Goal: Task Accomplishment & Management: Complete application form

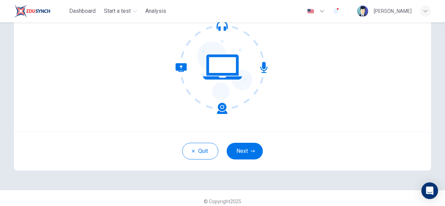
scroll to position [83, 0]
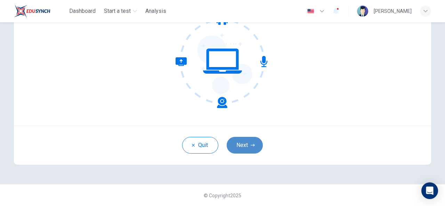
click at [247, 141] on button "Next" at bounding box center [245, 145] width 36 height 17
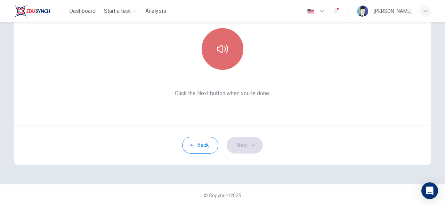
click at [223, 47] on icon "button" at bounding box center [222, 49] width 11 height 8
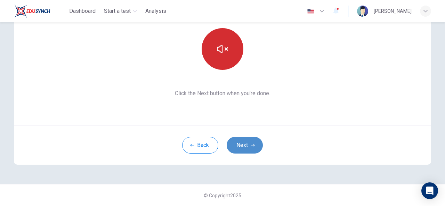
click at [234, 146] on button "Next" at bounding box center [245, 145] width 36 height 17
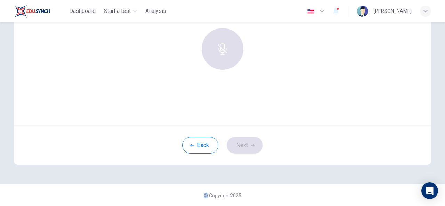
click at [234, 146] on div "Back Next" at bounding box center [222, 145] width 417 height 39
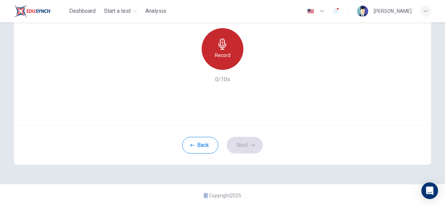
click at [213, 50] on div "Record" at bounding box center [223, 49] width 42 height 42
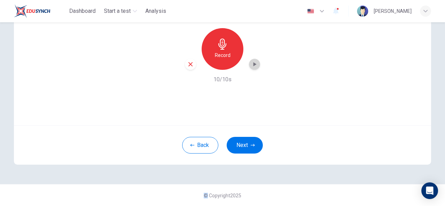
click at [254, 64] on icon "button" at bounding box center [255, 64] width 3 height 4
click at [248, 143] on button "Next" at bounding box center [245, 145] width 36 height 17
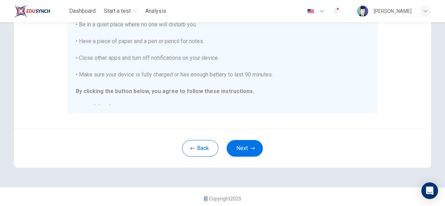
scroll to position [180, 0]
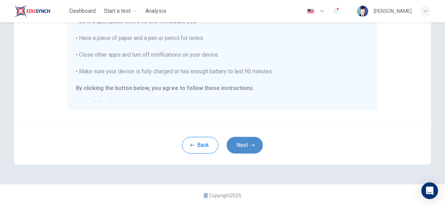
click at [241, 142] on button "Next" at bounding box center [245, 145] width 36 height 17
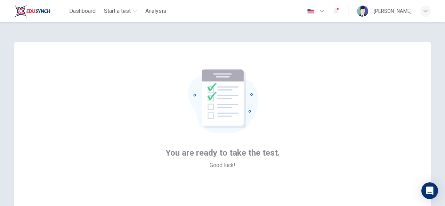
scroll to position [83, 0]
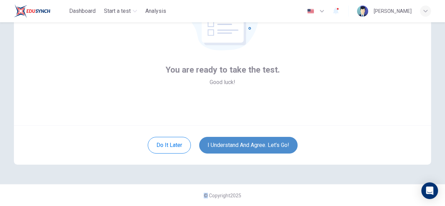
click at [268, 143] on button "I understand and agree. Let’s go!" at bounding box center [248, 145] width 98 height 17
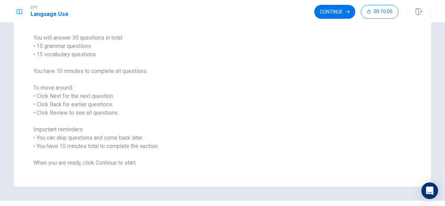
scroll to position [66, 0]
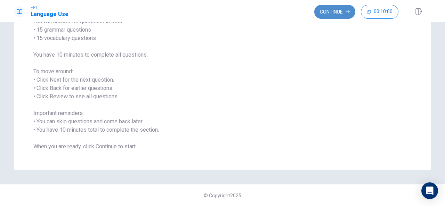
click at [344, 11] on button "Continue" at bounding box center [334, 12] width 41 height 14
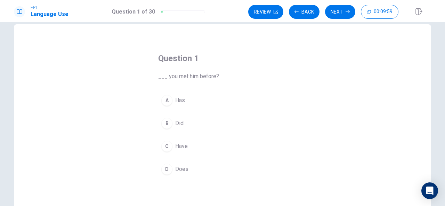
scroll to position [0, 0]
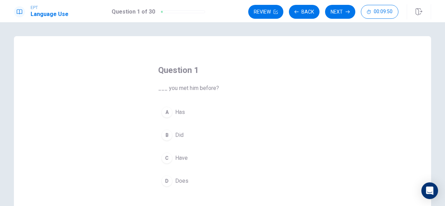
click at [178, 158] on span "Have" at bounding box center [181, 158] width 13 height 8
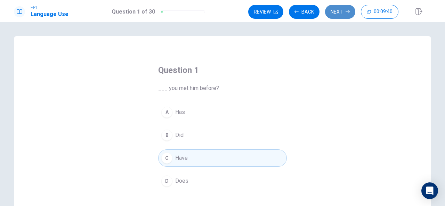
click at [334, 13] on button "Next" at bounding box center [340, 12] width 30 height 14
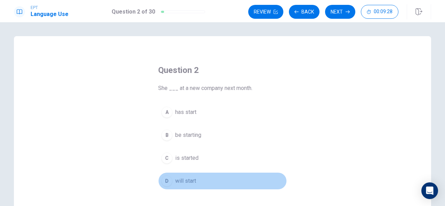
click at [187, 177] on span "will start" at bounding box center [185, 181] width 21 height 8
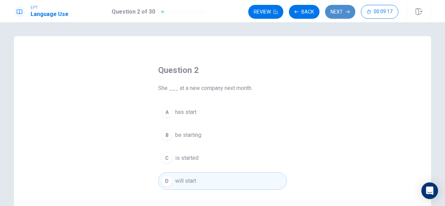
click at [338, 12] on button "Next" at bounding box center [340, 12] width 30 height 14
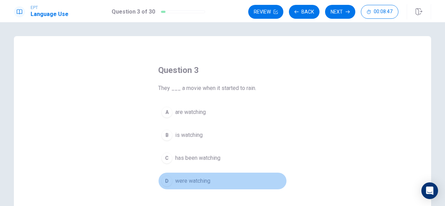
click at [199, 181] on span "were watching" at bounding box center [192, 181] width 35 height 8
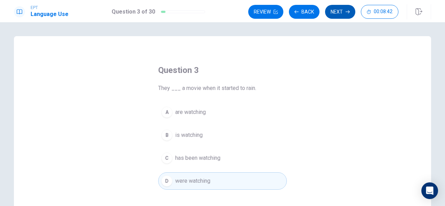
click at [339, 12] on button "Next" at bounding box center [340, 12] width 30 height 14
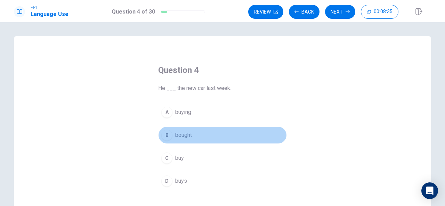
click at [183, 135] on span "bought" at bounding box center [183, 135] width 17 height 8
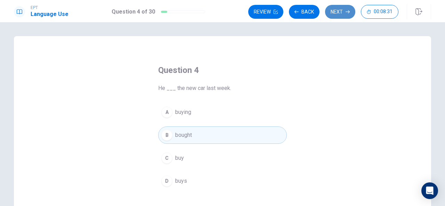
click at [343, 12] on button "Next" at bounding box center [340, 12] width 30 height 14
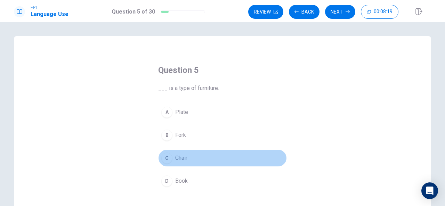
click at [167, 157] on div "C" at bounding box center [166, 158] width 11 height 11
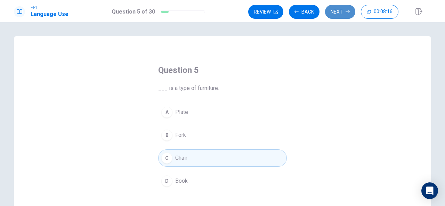
click at [346, 11] on button "Next" at bounding box center [340, 12] width 30 height 14
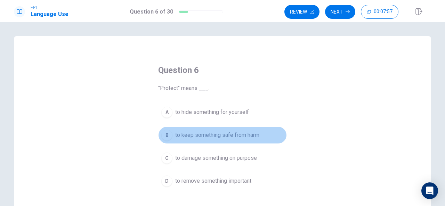
click at [209, 134] on span "to keep something safe from harm" at bounding box center [217, 135] width 84 height 8
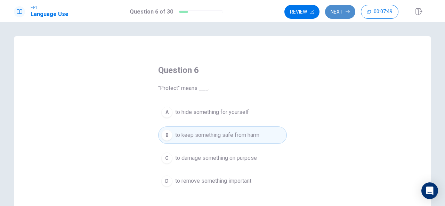
click at [338, 14] on button "Next" at bounding box center [340, 12] width 30 height 14
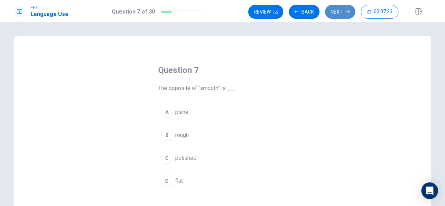
click at [334, 10] on button "Next" at bounding box center [340, 12] width 30 height 14
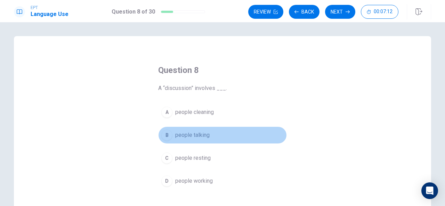
click at [189, 134] on span "people talking" at bounding box center [192, 135] width 34 height 8
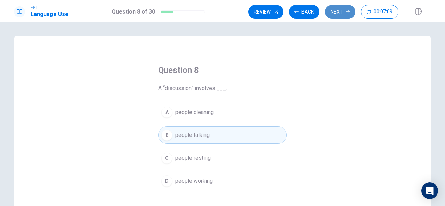
click at [339, 11] on button "Next" at bounding box center [340, 12] width 30 height 14
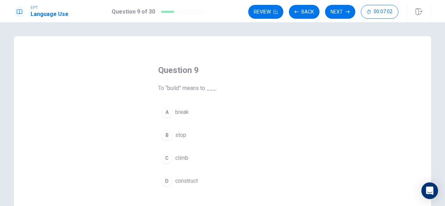
click at [167, 179] on div "D" at bounding box center [166, 181] width 11 height 11
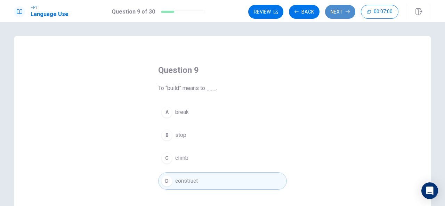
click at [332, 13] on button "Next" at bounding box center [340, 12] width 30 height 14
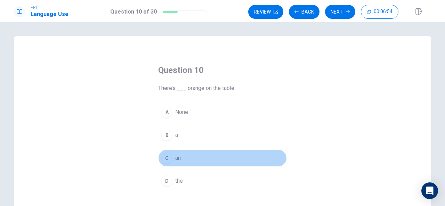
click at [164, 158] on div "C" at bounding box center [166, 158] width 11 height 11
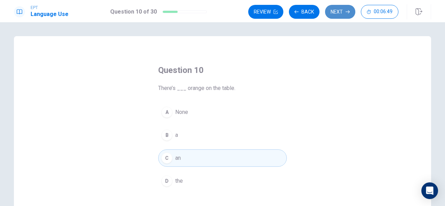
click at [335, 11] on button "Next" at bounding box center [340, 12] width 30 height 14
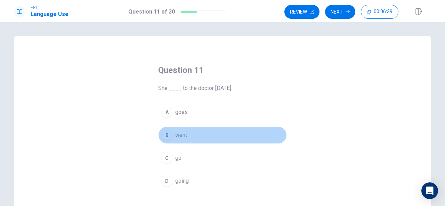
click at [168, 132] on div "B" at bounding box center [166, 135] width 11 height 11
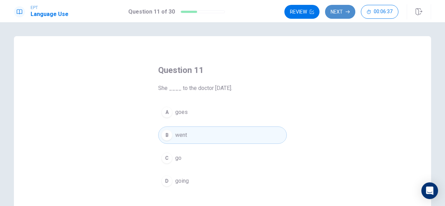
click at [342, 11] on button "Next" at bounding box center [340, 12] width 30 height 14
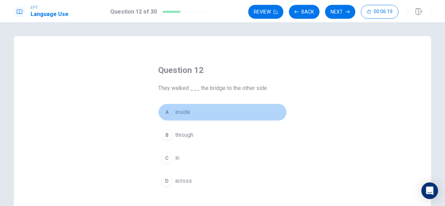
click at [181, 113] on span "inside" at bounding box center [182, 112] width 15 height 8
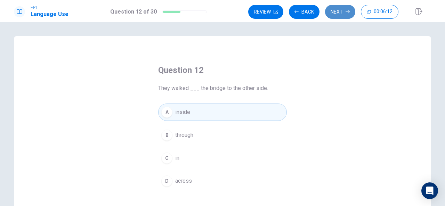
click at [334, 7] on button "Next" at bounding box center [340, 12] width 30 height 14
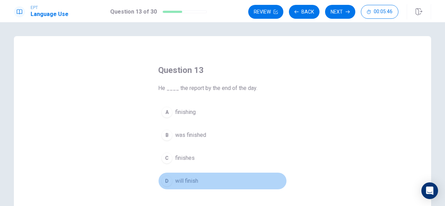
click at [188, 178] on span "will finish" at bounding box center [186, 181] width 23 height 8
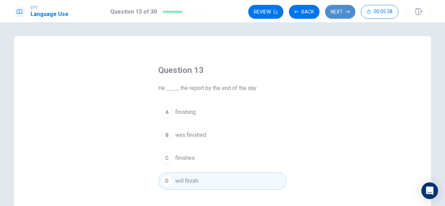
click at [339, 7] on button "Next" at bounding box center [340, 12] width 30 height 14
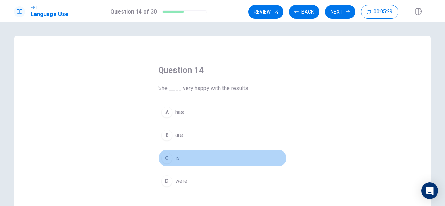
click at [175, 158] on span "is" at bounding box center [177, 158] width 5 height 8
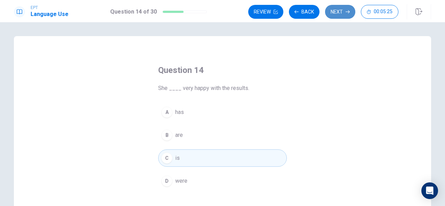
click at [336, 8] on button "Next" at bounding box center [340, 12] width 30 height 14
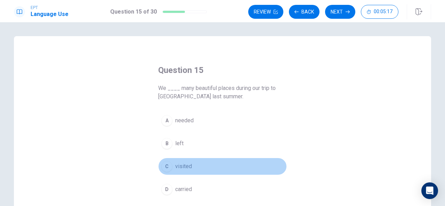
click at [181, 165] on span "visited" at bounding box center [183, 166] width 17 height 8
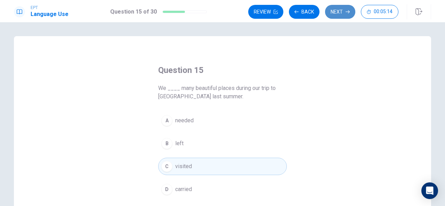
click at [345, 12] on button "Next" at bounding box center [340, 12] width 30 height 14
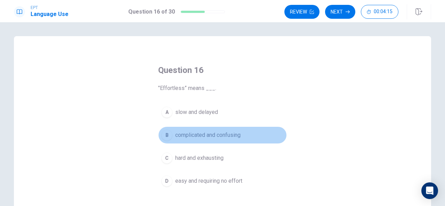
click at [164, 132] on div "B" at bounding box center [166, 135] width 11 height 11
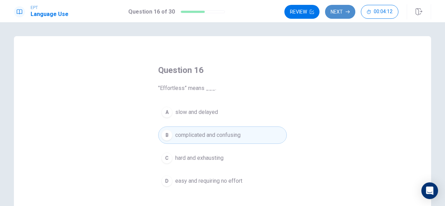
click at [333, 10] on button "Next" at bounding box center [340, 12] width 30 height 14
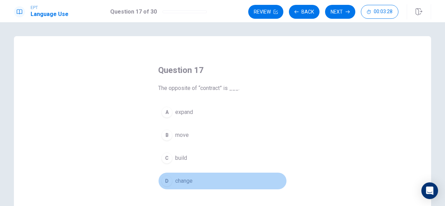
click at [167, 178] on div "D" at bounding box center [166, 181] width 11 height 11
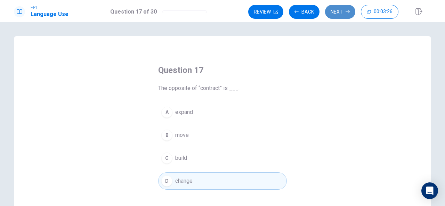
click at [335, 14] on button "Next" at bounding box center [340, 12] width 30 height 14
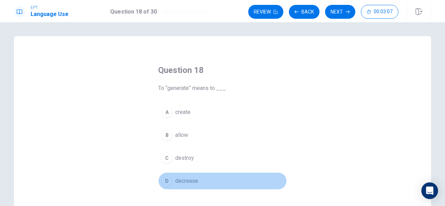
click at [166, 180] on div "D" at bounding box center [166, 181] width 11 height 11
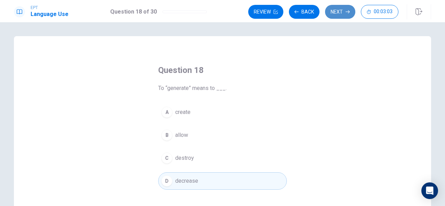
click at [330, 15] on button "Next" at bounding box center [340, 12] width 30 height 14
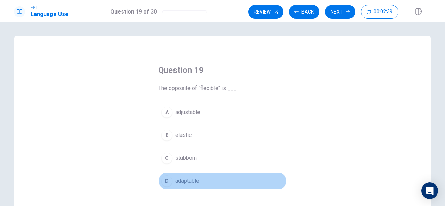
click at [168, 180] on div "D" at bounding box center [166, 181] width 11 height 11
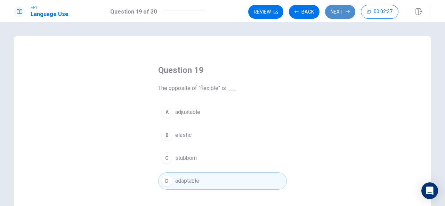
click at [339, 14] on button "Next" at bounding box center [340, 12] width 30 height 14
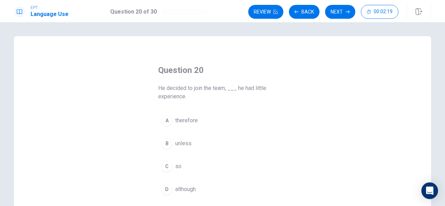
click at [166, 188] on div "D" at bounding box center [166, 189] width 11 height 11
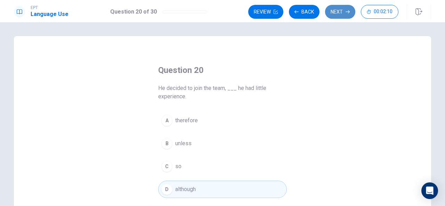
click at [343, 11] on button "Next" at bounding box center [340, 12] width 30 height 14
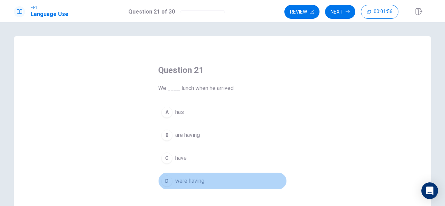
click at [190, 180] on span "were having" at bounding box center [189, 181] width 29 height 8
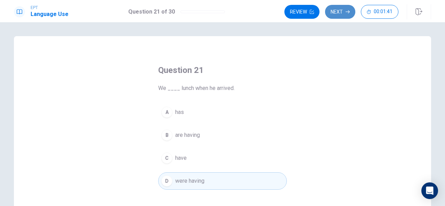
click at [343, 9] on button "Next" at bounding box center [340, 12] width 30 height 14
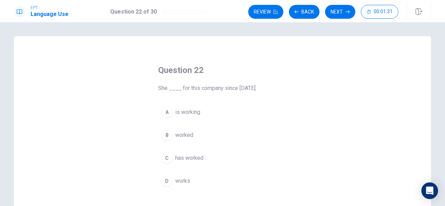
click at [190, 158] on span "has worked" at bounding box center [189, 158] width 28 height 8
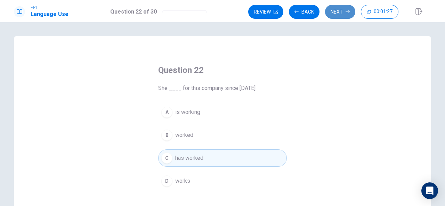
click at [340, 7] on button "Next" at bounding box center [340, 12] width 30 height 14
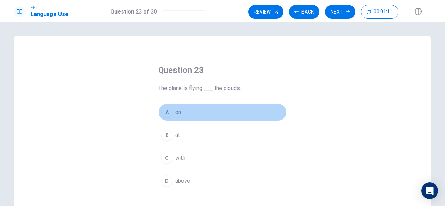
click at [175, 113] on span "on" at bounding box center [178, 112] width 6 height 8
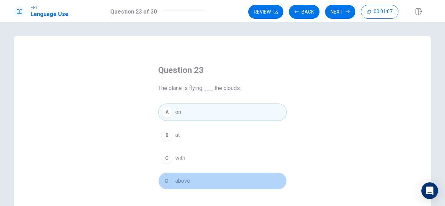
click at [176, 181] on span "above" at bounding box center [182, 181] width 15 height 8
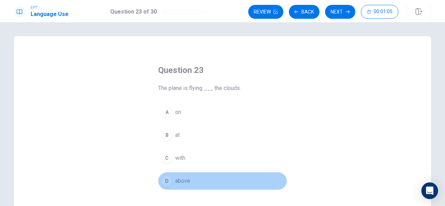
click at [176, 181] on span "above" at bounding box center [182, 181] width 15 height 8
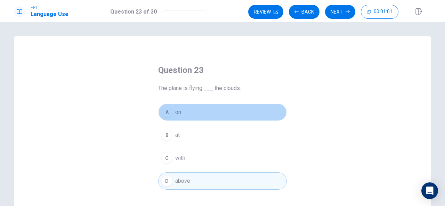
click at [177, 111] on span "on" at bounding box center [178, 112] width 6 height 8
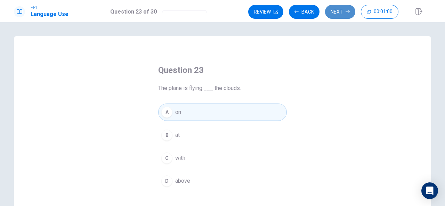
click at [339, 10] on button "Next" at bounding box center [340, 12] width 30 height 14
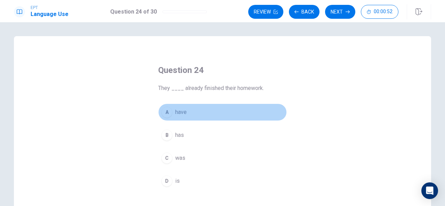
click at [182, 111] on span "have" at bounding box center [180, 112] width 11 height 8
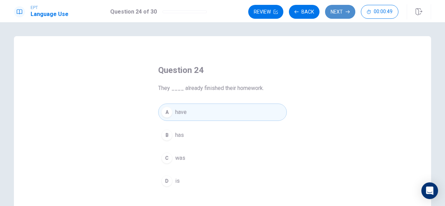
click at [342, 12] on button "Next" at bounding box center [340, 12] width 30 height 14
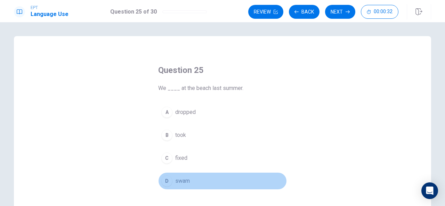
click at [185, 177] on span "swam" at bounding box center [182, 181] width 15 height 8
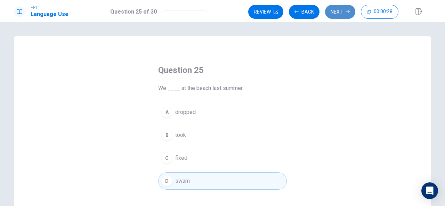
click at [341, 12] on button "Next" at bounding box center [340, 12] width 30 height 14
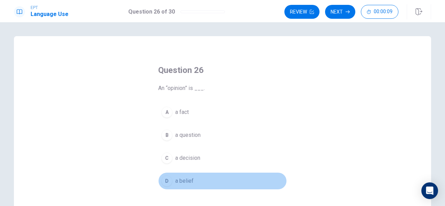
click at [183, 181] on span "a belief" at bounding box center [184, 181] width 18 height 8
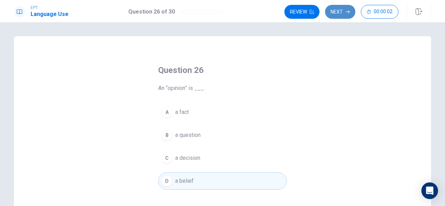
click at [342, 11] on button "Next" at bounding box center [340, 12] width 30 height 14
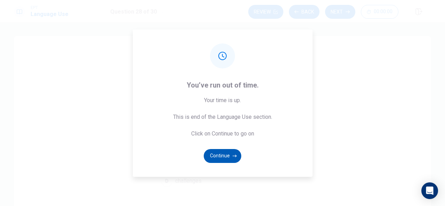
click at [229, 155] on button "Continue" at bounding box center [223, 156] width 38 height 14
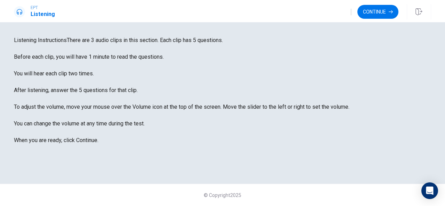
scroll to position [41, 0]
click at [375, 10] on button "Continue" at bounding box center [378, 12] width 41 height 14
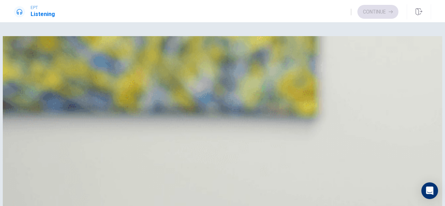
scroll to position [0, 0]
click at [28, 93] on div "B" at bounding box center [22, 87] width 11 height 11
click at [426, 131] on div "Question 1 What does the woman ask about the resources? A If they have everythi…" at bounding box center [222, 88] width 417 height 86
click at [28, 185] on div "C" at bounding box center [22, 190] width 11 height 11
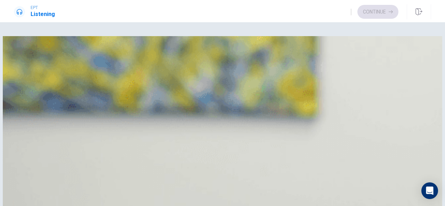
scroll to position [182, 0]
click at [28, 203] on div "D" at bounding box center [22, 208] width 11 height 11
click at [28, 185] on div "C" at bounding box center [22, 190] width 11 height 11
click at [28, 203] on div "D" at bounding box center [22, 208] width 11 height 11
click at [28, 185] on div "C" at bounding box center [22, 190] width 11 height 11
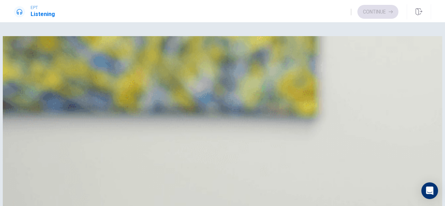
click at [28, 203] on div "D" at bounding box center [22, 208] width 11 height 11
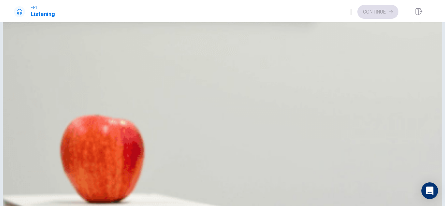
click at [371, 14] on button "Continue" at bounding box center [378, 12] width 41 height 14
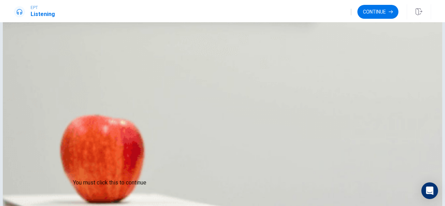
drag, startPoint x: 371, startPoint y: 14, endPoint x: 279, endPoint y: 58, distance: 101.9
click at [130, 184] on div "You must click this to continue" at bounding box center [109, 183] width 73 height 8
click at [356, 206] on div at bounding box center [222, 206] width 445 height 0
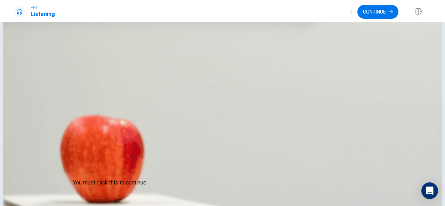
drag, startPoint x: 442, startPoint y: 86, endPoint x: 228, endPoint y: 44, distance: 217.9
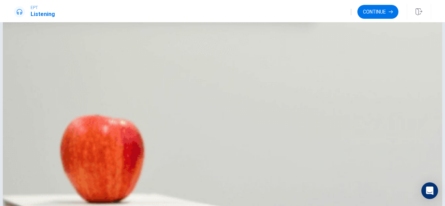
drag, startPoint x: 442, startPoint y: 140, endPoint x: 145, endPoint y: 188, distance: 301.2
drag, startPoint x: 147, startPoint y: 188, endPoint x: 150, endPoint y: 189, distance: 3.5
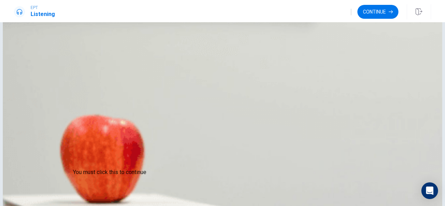
scroll to position [53, 0]
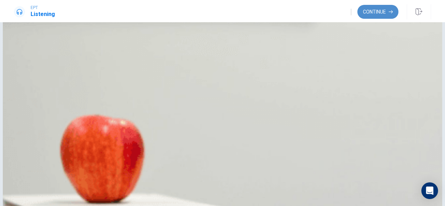
click at [372, 12] on button "Continue" at bounding box center [378, 12] width 41 height 14
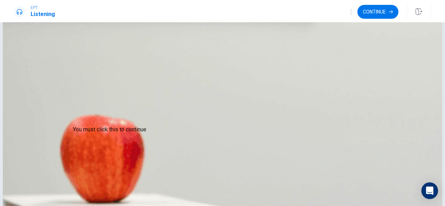
scroll to position [53, 0]
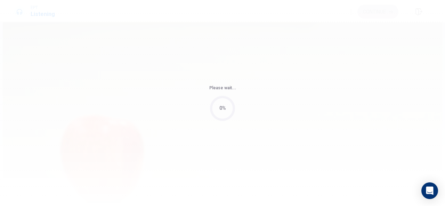
type input "84"
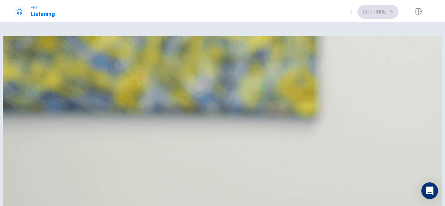
scroll to position [0, 0]
click at [28, 75] on div "A" at bounding box center [22, 69] width 11 height 11
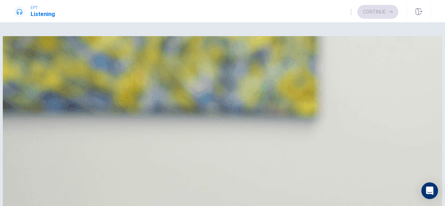
click at [28, 93] on div "B" at bounding box center [22, 87] width 11 height 11
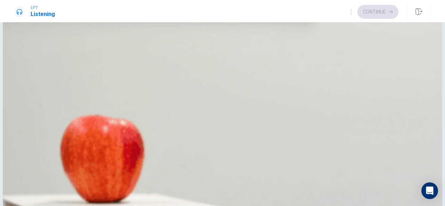
click at [355, 195] on h4 "Question 9" at bounding box center [222, 199] width 417 height 8
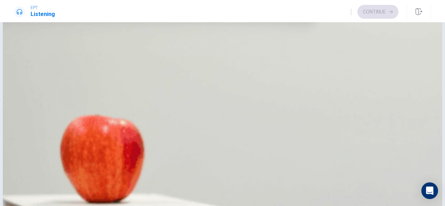
click at [28, 158] on div "B" at bounding box center [22, 151] width 11 height 11
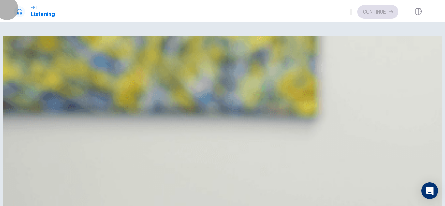
click at [351, 14] on icon "button" at bounding box center [351, 14] width 0 height 0
click at [28, 185] on div "C" at bounding box center [22, 190] width 11 height 11
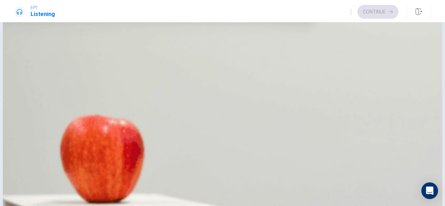
click at [441, 73] on div "Question 6 4. When do they have free time? A In the morning B In the afternoon …" at bounding box center [222, 114] width 445 height 184
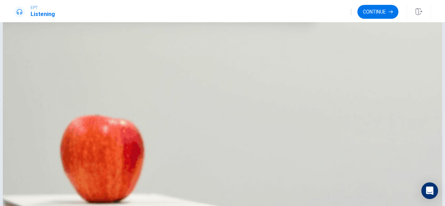
scroll to position [634, 0]
click at [384, 17] on button "Continue" at bounding box center [378, 12] width 41 height 14
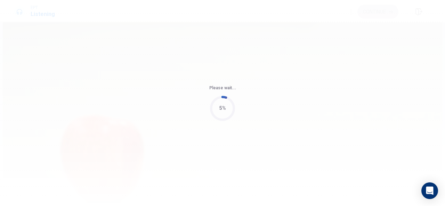
type input "87"
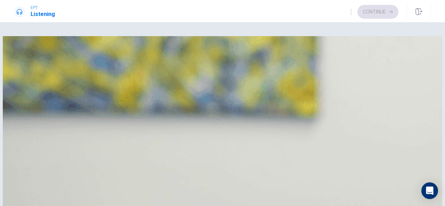
scroll to position [0, 0]
click at [28, 110] on div "C" at bounding box center [22, 104] width 11 height 11
click at [425, 131] on div "Question 11 What does the man ask for? A Her ID B The sweater tag C The receipt…" at bounding box center [222, 88] width 417 height 86
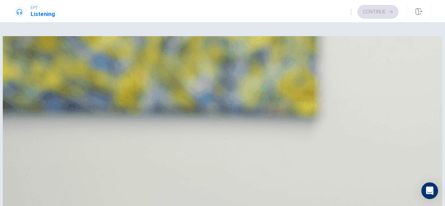
click at [28, 151] on div "A" at bounding box center [22, 156] width 11 height 11
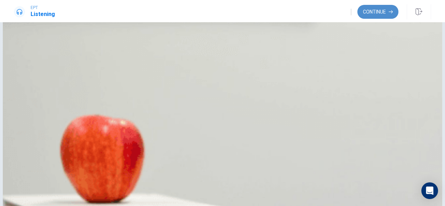
click at [379, 12] on button "Continue" at bounding box center [378, 12] width 41 height 14
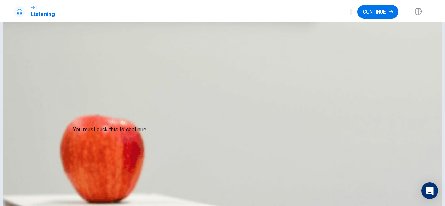
scroll to position [53, 0]
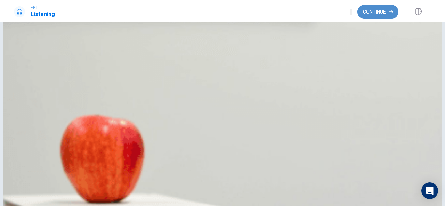
click at [367, 15] on button "Continue" at bounding box center [378, 12] width 41 height 14
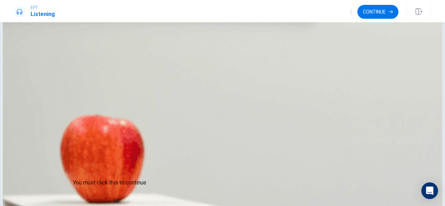
click at [319, 206] on div at bounding box center [222, 206] width 445 height 0
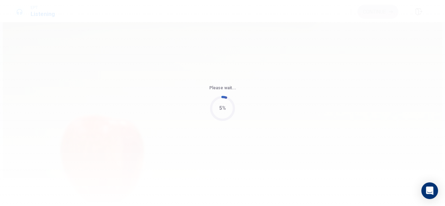
type input "74"
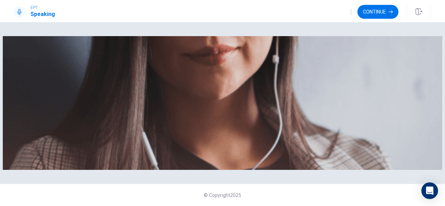
scroll to position [161, 0]
click at [385, 12] on button "Continue" at bounding box center [378, 12] width 41 height 14
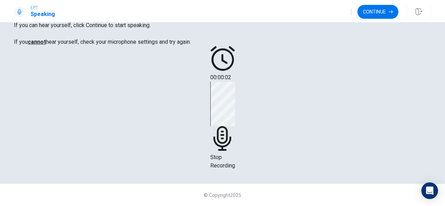
click at [235, 82] on div "Stop Recording" at bounding box center [222, 126] width 25 height 88
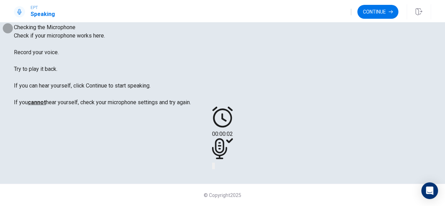
click at [222, 168] on icon "Play Audio" at bounding box center [218, 172] width 7 height 8
click at [377, 11] on button "Continue" at bounding box center [378, 12] width 41 height 14
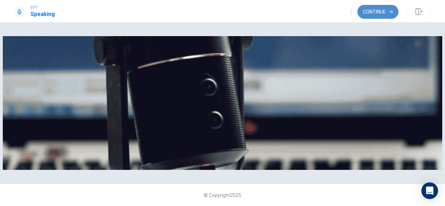
click at [387, 13] on button "Continue" at bounding box center [378, 12] width 41 height 14
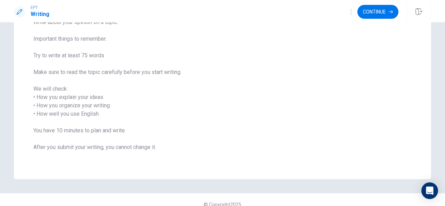
scroll to position [74, 0]
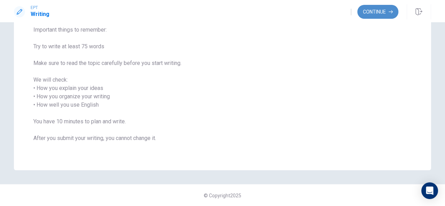
click at [378, 14] on button "Continue" at bounding box center [378, 12] width 41 height 14
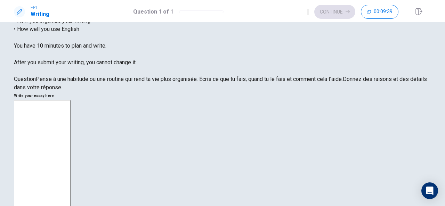
scroll to position [0, 0]
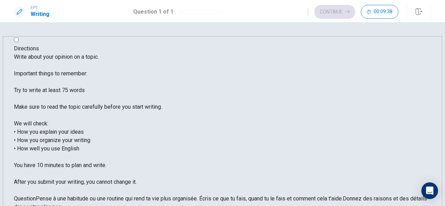
type textarea "h"
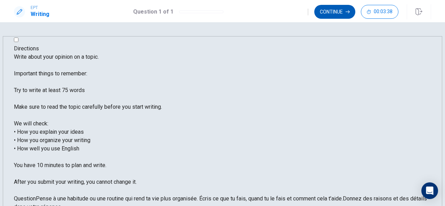
type textarea "Hi, I m [PERSON_NAME], will talk about my routine. Everyday when I wake up, I c…"
click at [321, 12] on button "Continue" at bounding box center [334, 12] width 41 height 14
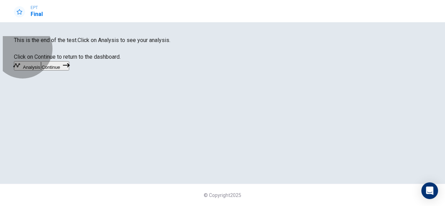
click at [69, 71] on button "Continue" at bounding box center [55, 65] width 28 height 9
